Goal: Task Accomplishment & Management: Manage account settings

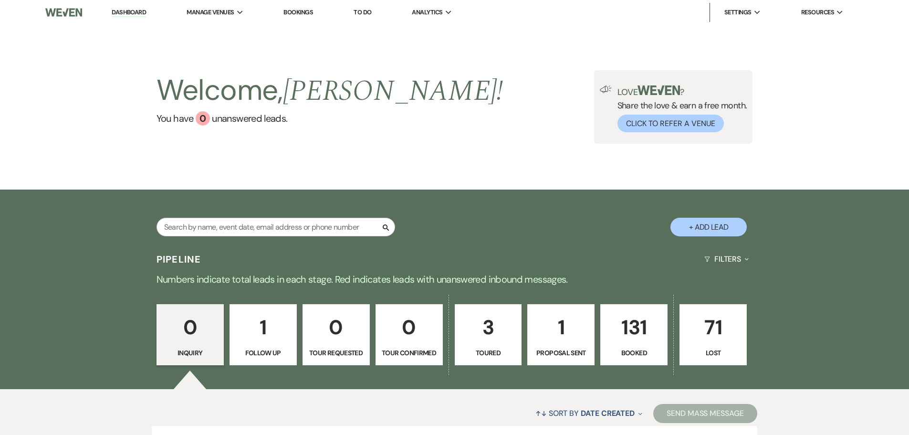
click at [499, 333] on p "3" at bounding box center [488, 327] width 55 height 32
select select "5"
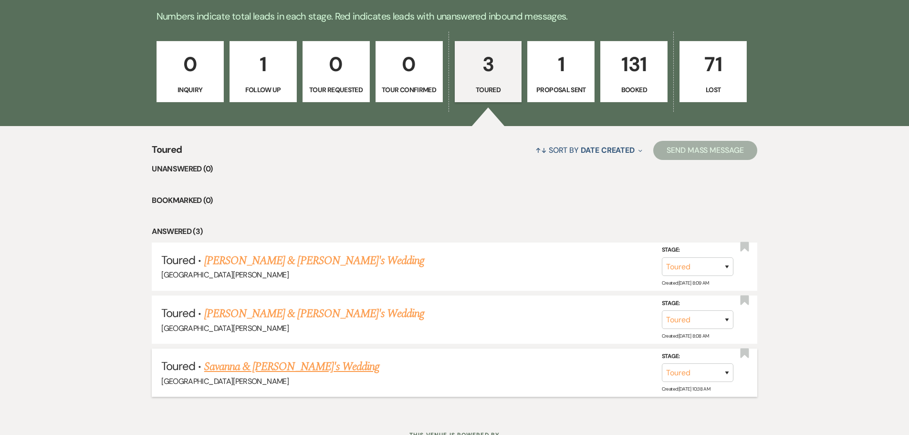
scroll to position [286, 0]
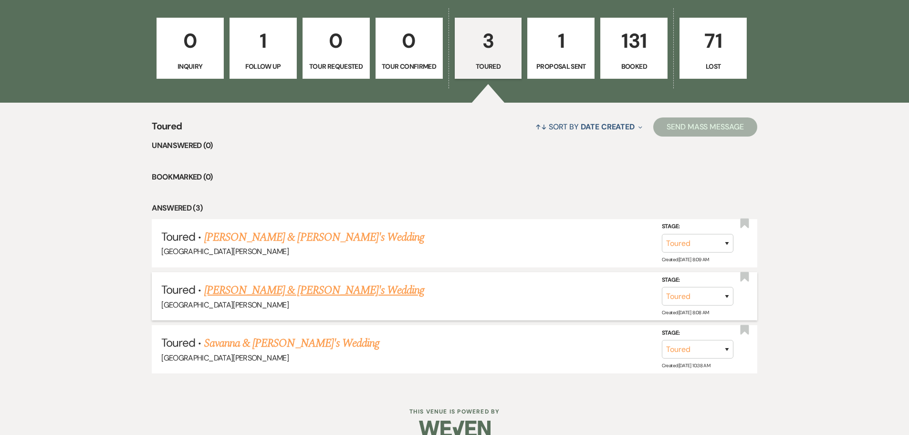
click at [271, 291] on link "[PERSON_NAME] & [PERSON_NAME]'s Wedding" at bounding box center [314, 289] width 220 height 17
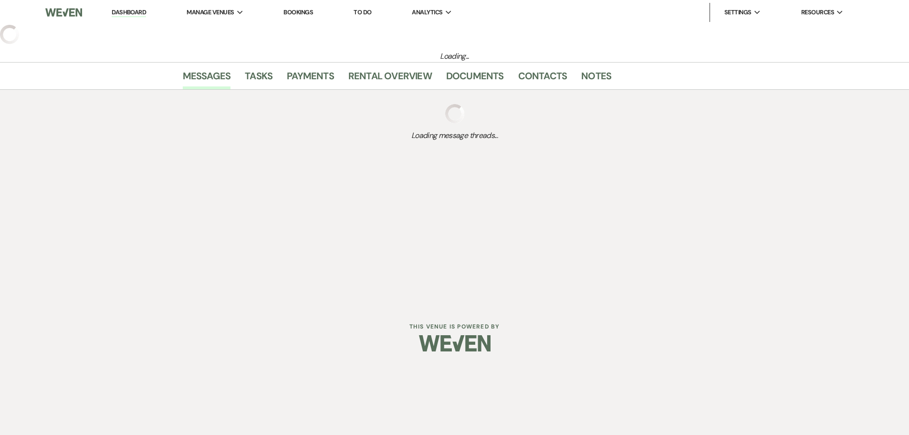
select select "5"
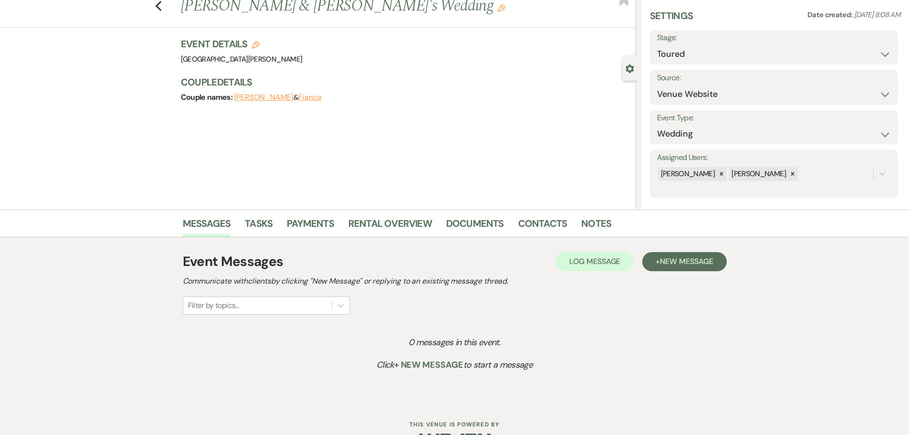
scroll to position [59, 0]
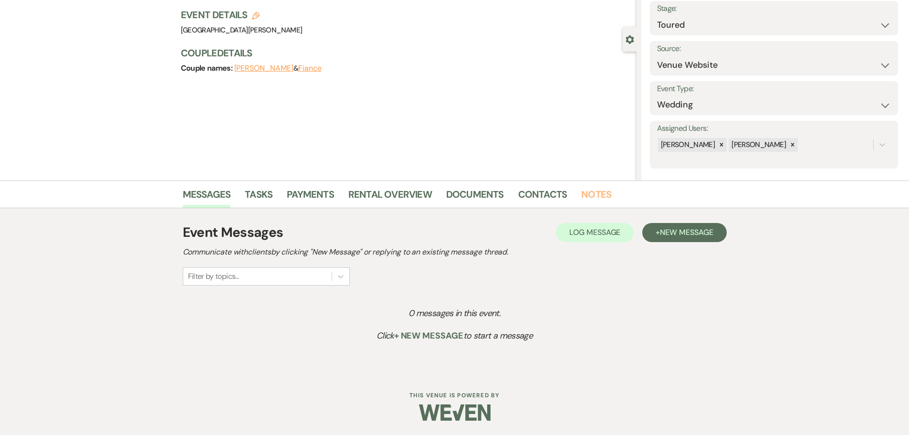
click at [596, 197] on link "Notes" at bounding box center [596, 197] width 30 height 21
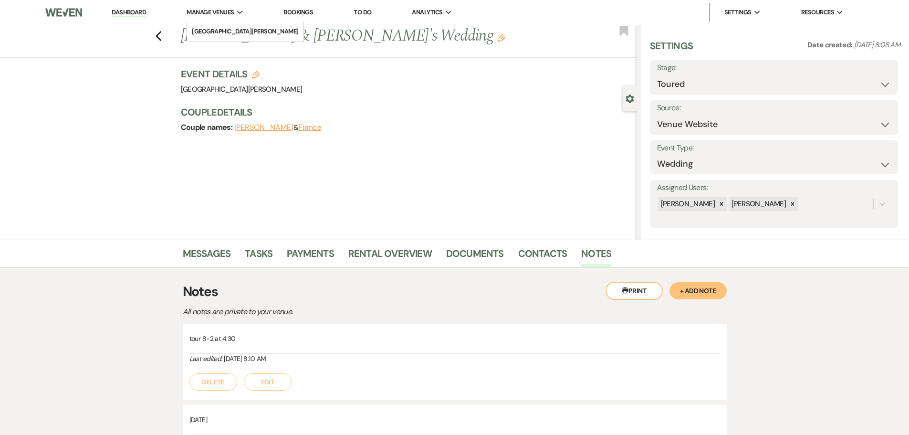
click at [227, 12] on span "Manage Venues" at bounding box center [210, 13] width 47 height 10
click at [233, 25] on link "[GEOGRAPHIC_DATA][PERSON_NAME]" at bounding box center [245, 31] width 116 height 19
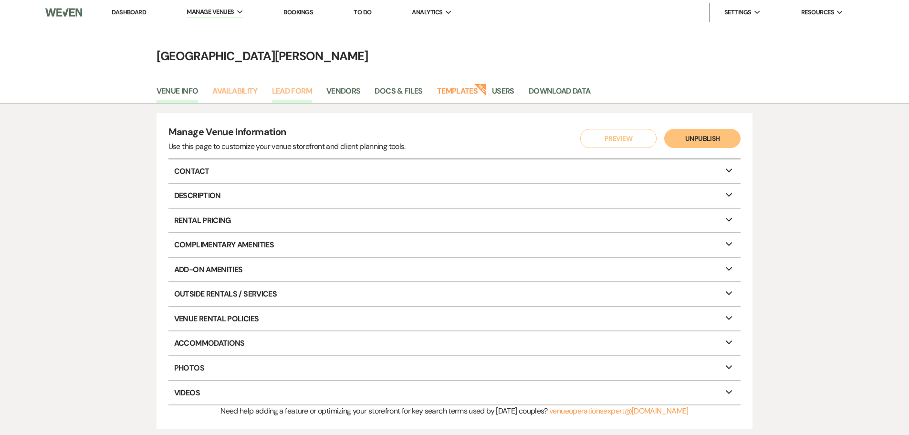
drag, startPoint x: 234, startPoint y: 95, endPoint x: 275, endPoint y: 99, distance: 41.7
click at [234, 95] on link "Availability" at bounding box center [234, 94] width 45 height 18
select select "3"
select select "2026"
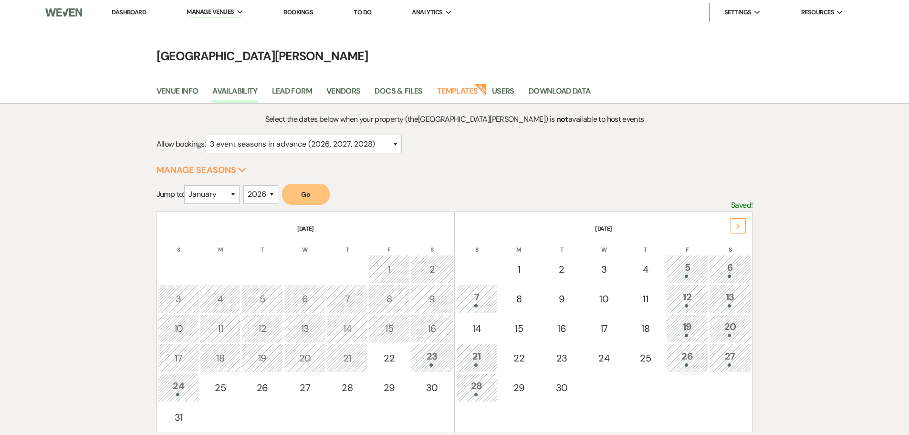
click at [735, 226] on div "Next" at bounding box center [737, 225] width 15 height 15
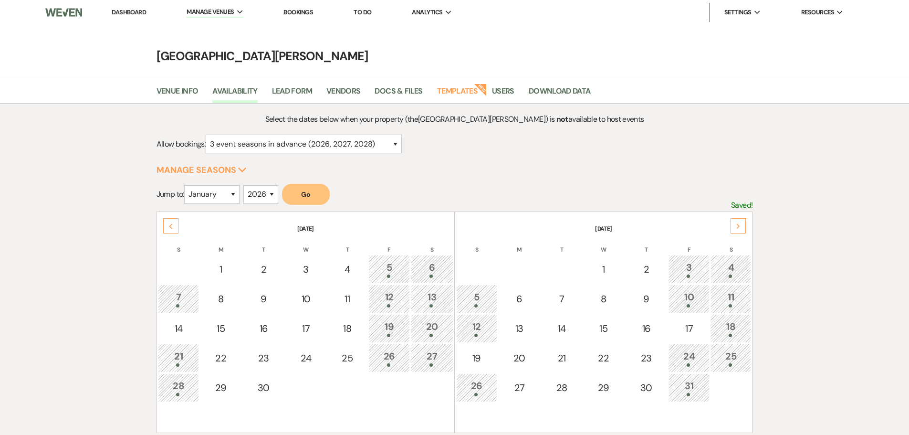
click at [735, 226] on div "Next" at bounding box center [737, 225] width 15 height 15
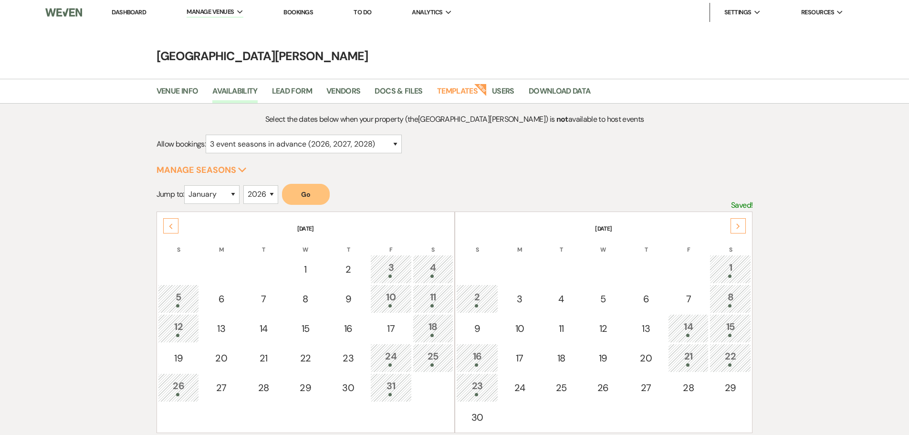
click at [735, 226] on div "Next" at bounding box center [737, 225] width 15 height 15
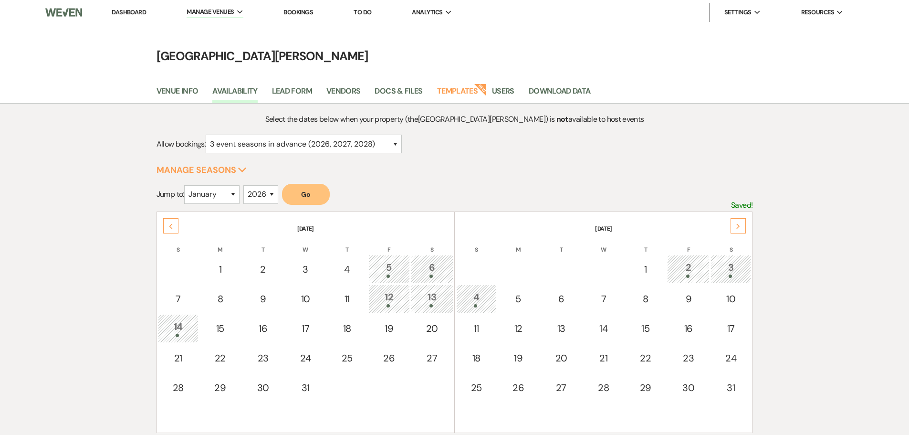
click at [735, 226] on div "Next" at bounding box center [737, 225] width 15 height 15
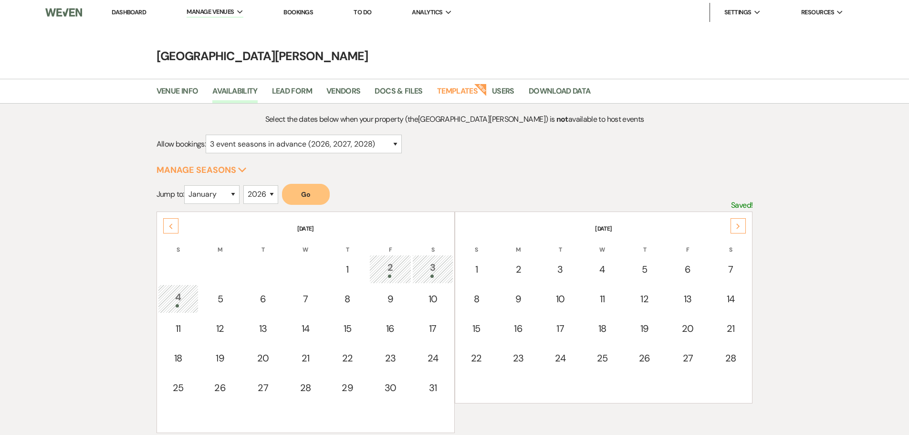
click at [735, 226] on div "Next" at bounding box center [737, 225] width 15 height 15
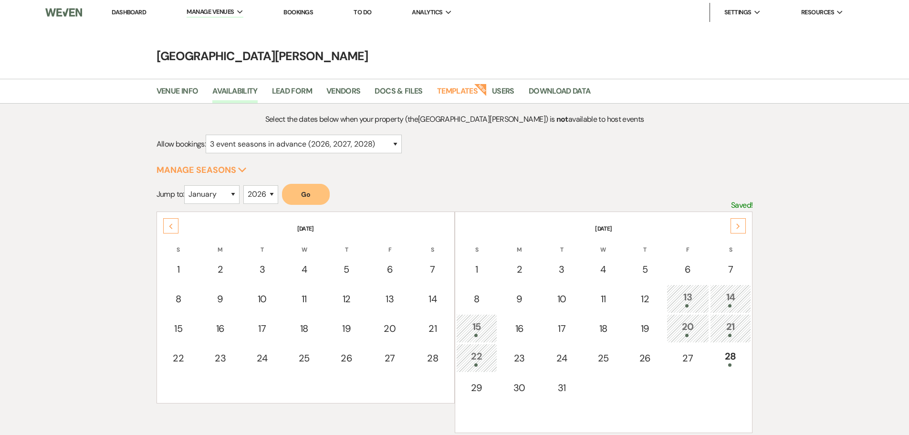
click at [735, 226] on div "Next" at bounding box center [737, 225] width 15 height 15
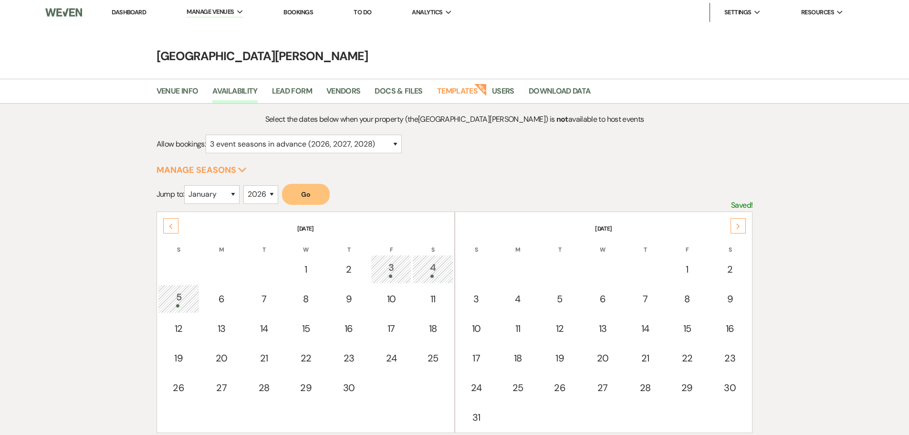
click at [735, 226] on div "Next" at bounding box center [737, 225] width 15 height 15
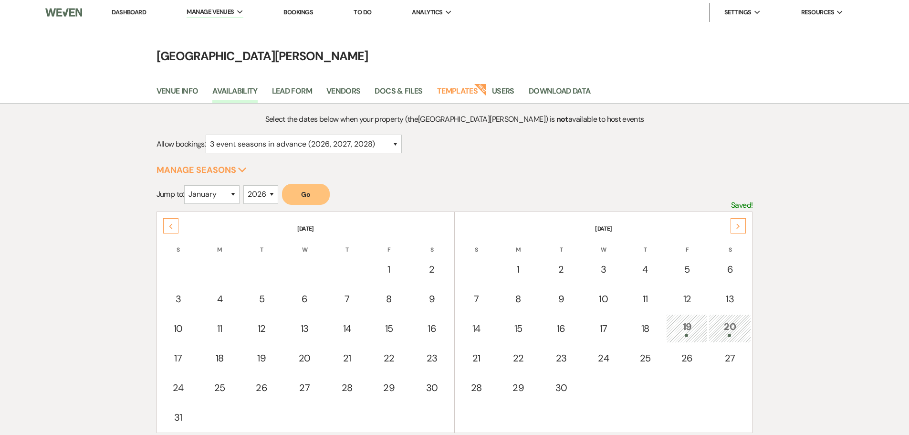
click at [735, 226] on div "Next" at bounding box center [737, 225] width 15 height 15
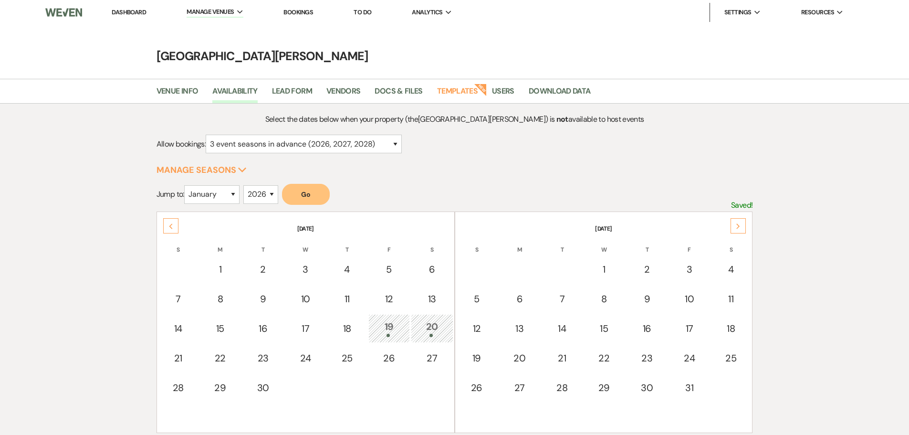
click at [735, 226] on div "Next" at bounding box center [737, 225] width 15 height 15
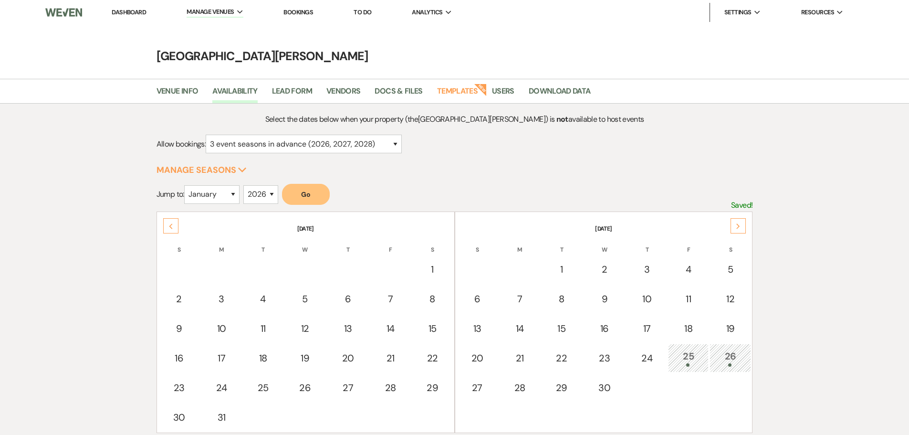
click at [735, 226] on div "Next" at bounding box center [737, 225] width 15 height 15
click at [163, 225] on div "Previous" at bounding box center [170, 225] width 15 height 15
